Goal: Task Accomplishment & Management: Manage account settings

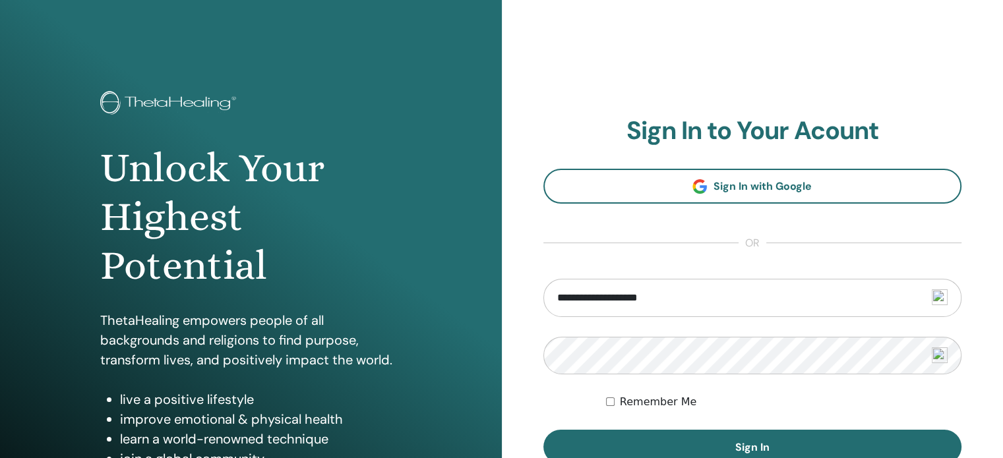
type input "**********"
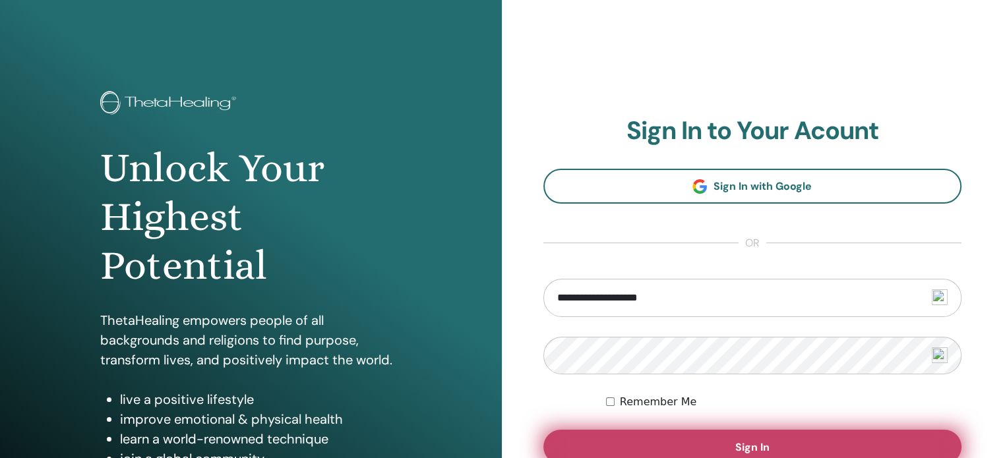
click at [642, 437] on button "Sign In" at bounding box center [752, 447] width 419 height 34
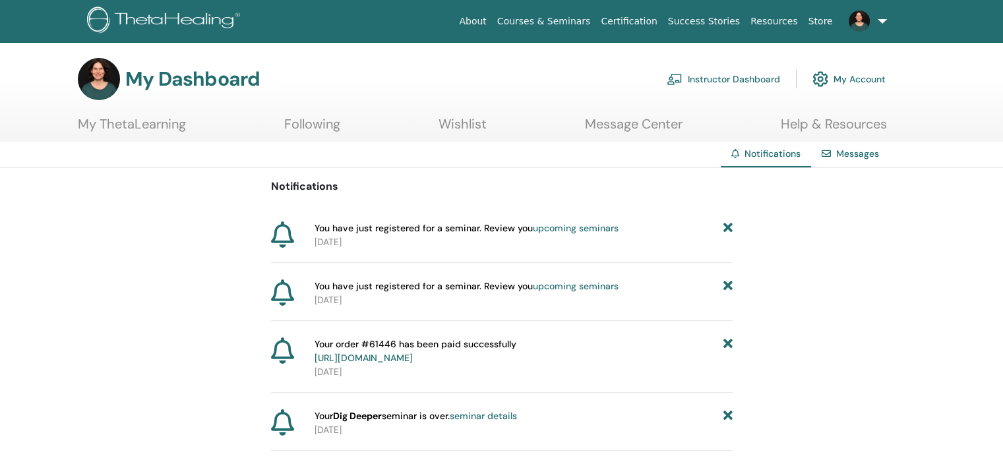
click at [883, 22] on link at bounding box center [865, 21] width 54 height 42
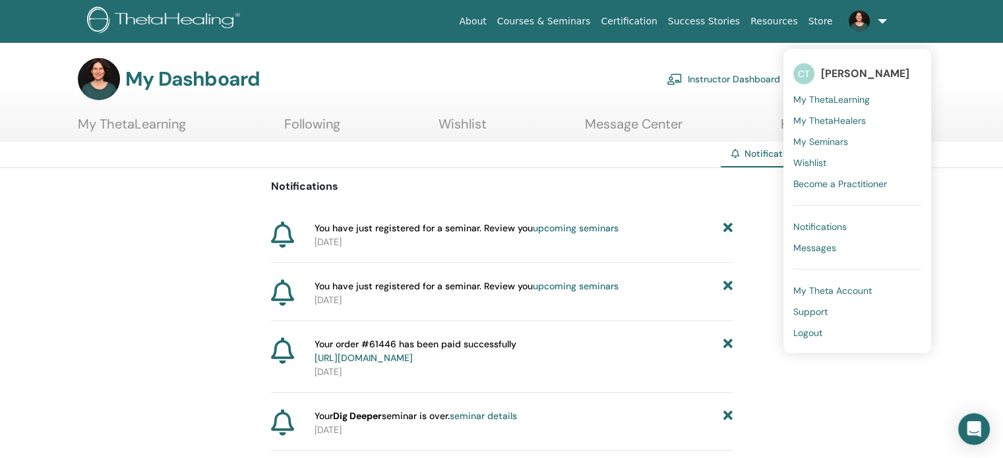
click at [811, 332] on span "Logout" at bounding box center [807, 333] width 29 height 12
